Goal: Complete application form

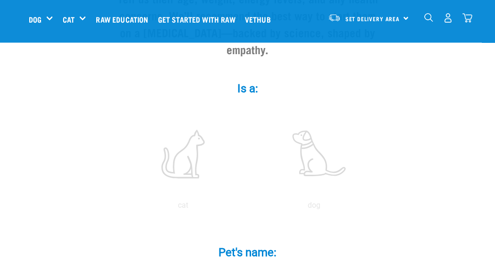
scroll to position [147, 0]
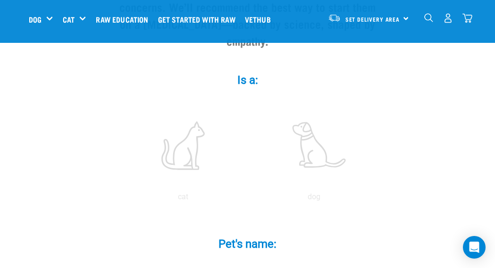
click at [254, 253] on label "Pet's name: *" at bounding box center [247, 244] width 283 height 17
click at [254, 258] on input "Pet's name: *" at bounding box center [247, 268] width 212 height 21
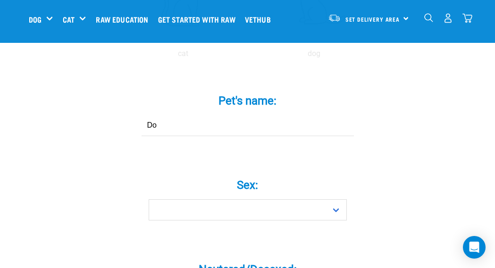
type input "D"
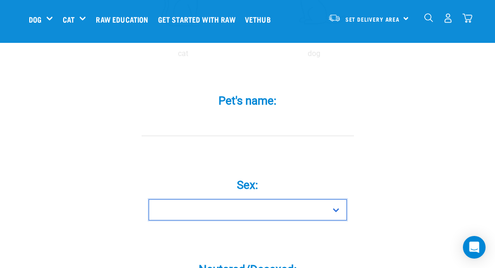
click at [323, 218] on select "Boy Girl" at bounding box center [248, 209] width 198 height 21
select select "boy"
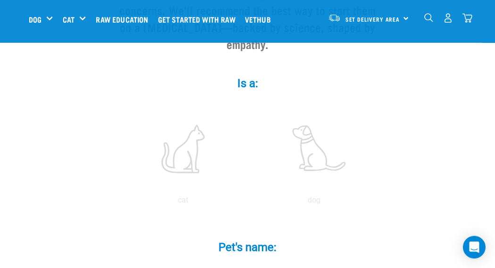
scroll to position [144, 0]
click at [324, 169] on label at bounding box center [313, 148] width 127 height 80
click at [248, 202] on input "radio" at bounding box center [248, 202] width 0 height 0
radio input "true"
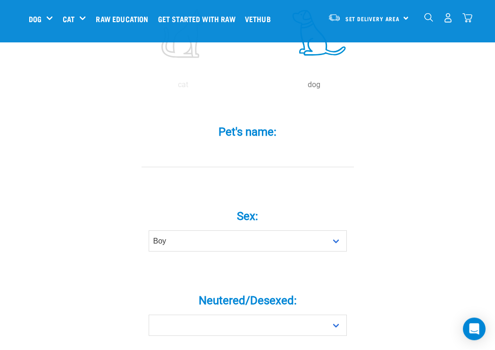
scroll to position [267, 0]
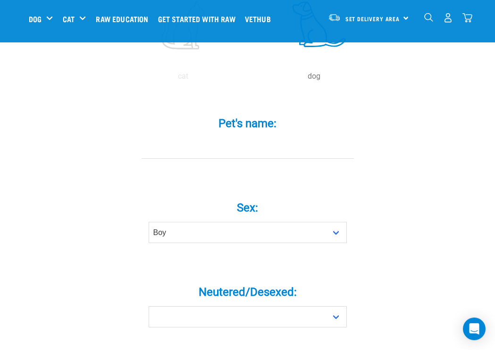
click at [275, 153] on input "Pet's name: *" at bounding box center [247, 148] width 212 height 21
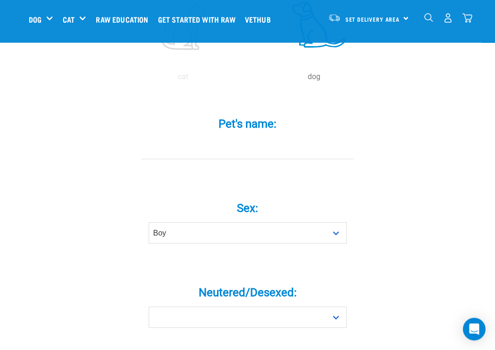
type input "F"
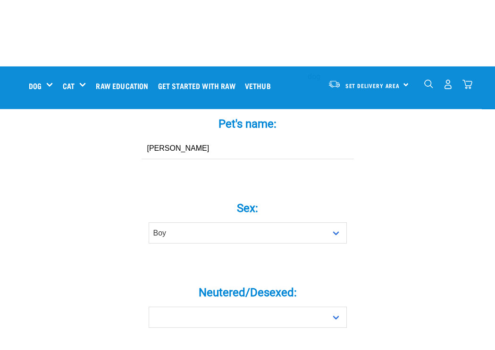
scroll to position [363, 0]
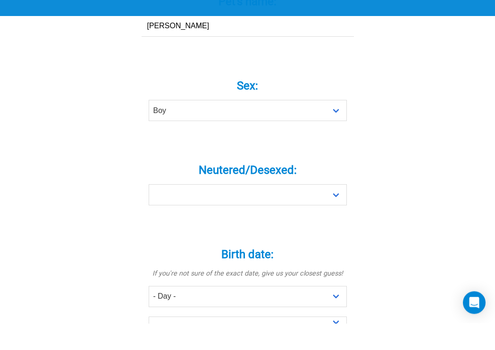
type input "[PERSON_NAME]"
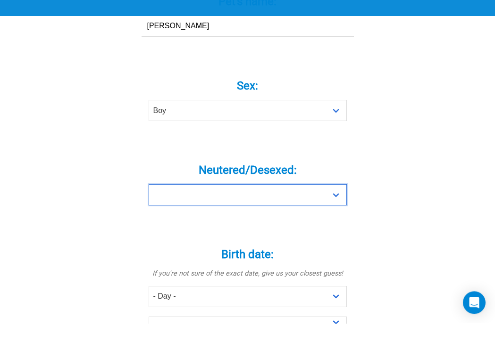
click at [323, 211] on select "Yes No" at bounding box center [248, 221] width 198 height 21
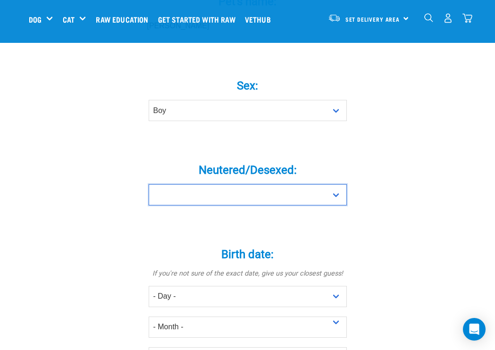
select select "no"
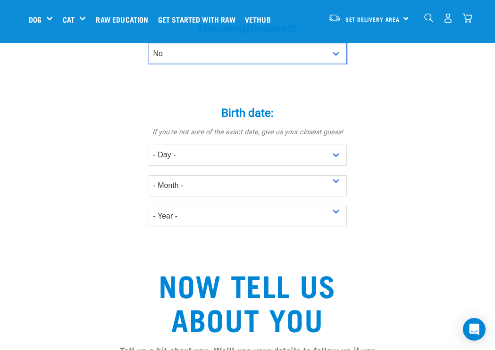
scroll to position [559, 0]
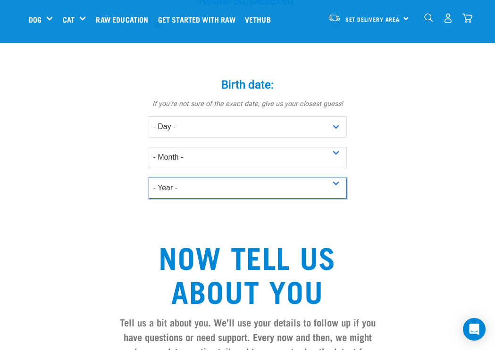
click at [338, 199] on select "- Year - 2025 2024 2023 2022 2021 2020 2019 2018 2017 2016 2015 2014 2013 2012" at bounding box center [248, 188] width 198 height 21
select select "2018"
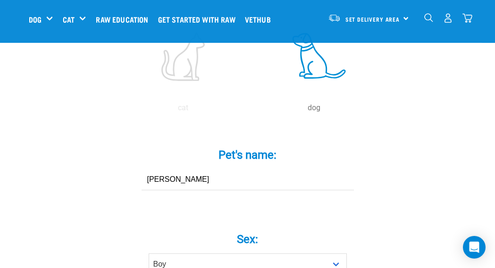
scroll to position [202, 0]
